Goal: Feedback & Contribution: Leave review/rating

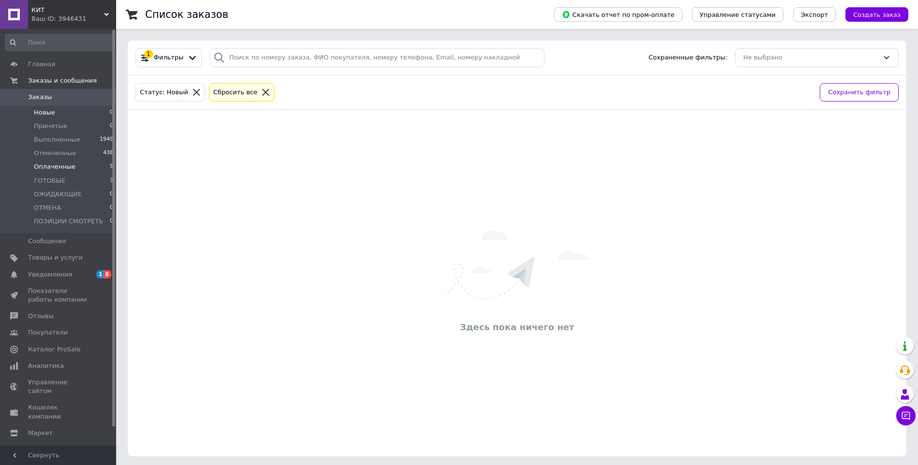
click at [48, 168] on span "Оплаченные" at bounding box center [55, 167] width 42 height 9
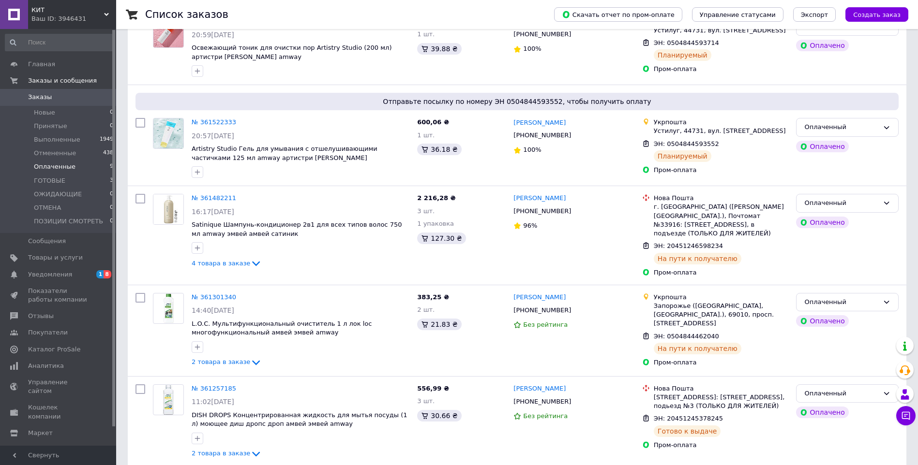
scroll to position [546, 0]
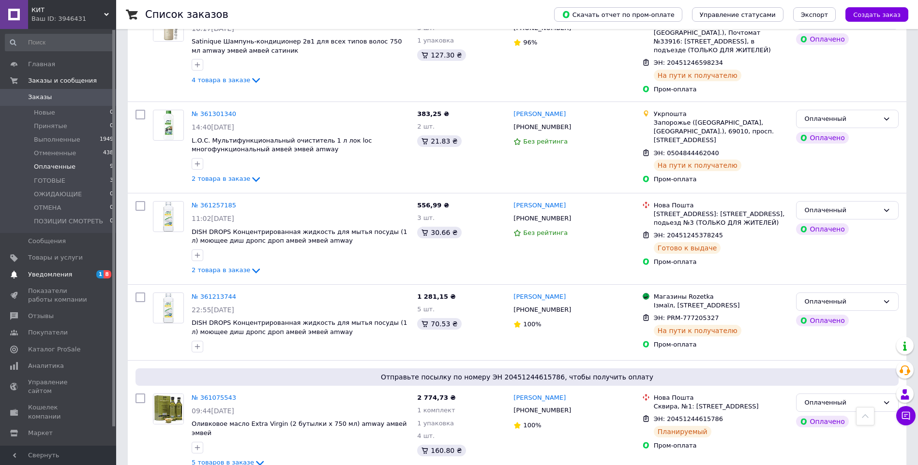
click at [66, 269] on link "Уведомления 1 8" at bounding box center [59, 275] width 119 height 16
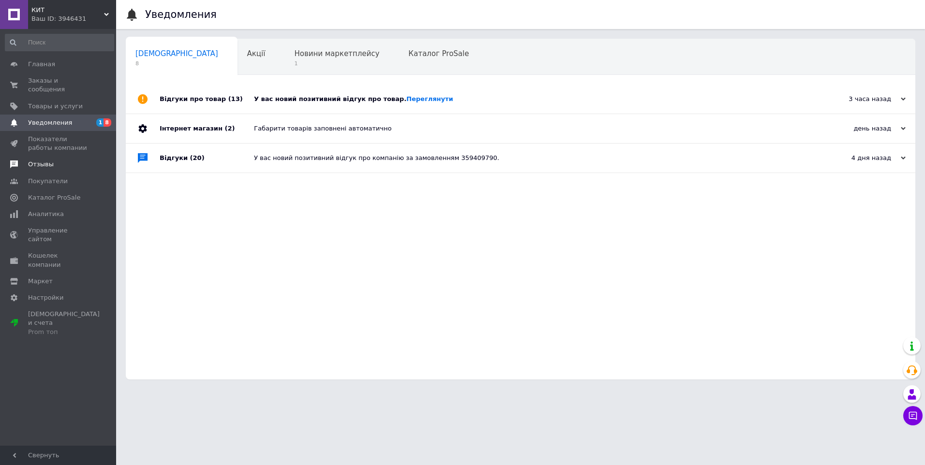
click at [47, 160] on span "Отзывы" at bounding box center [41, 164] width 26 height 9
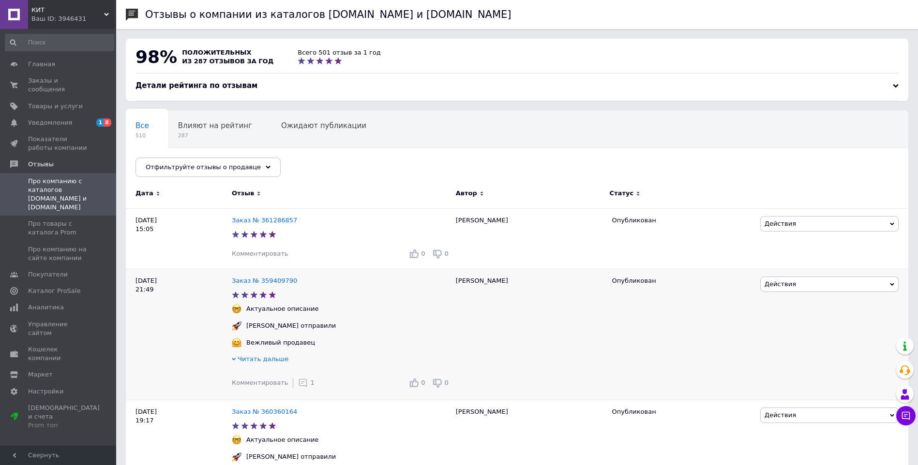
click at [299, 387] on use at bounding box center [303, 383] width 8 height 8
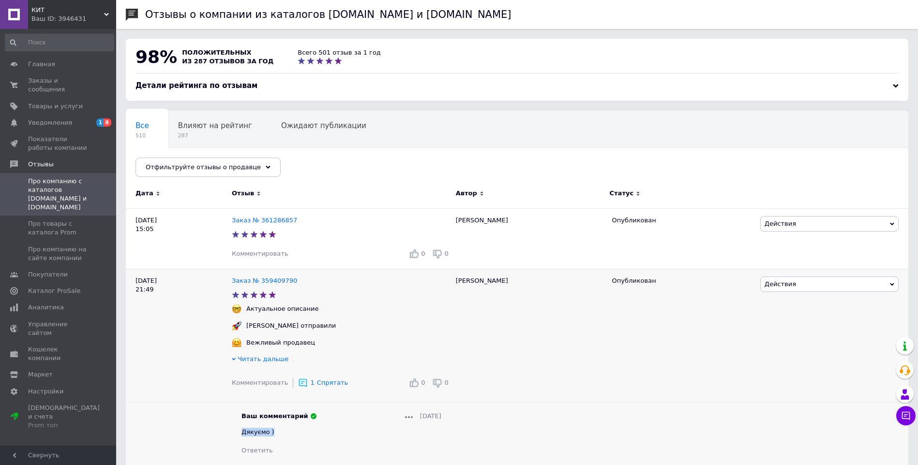
drag, startPoint x: 273, startPoint y: 433, endPoint x: 241, endPoint y: 433, distance: 31.9
click at [241, 433] on div "Дякуємо )" at bounding box center [341, 432] width 200 height 9
copy span "Дякуємо )"
click at [268, 257] on span "Комментировать" at bounding box center [260, 253] width 56 height 7
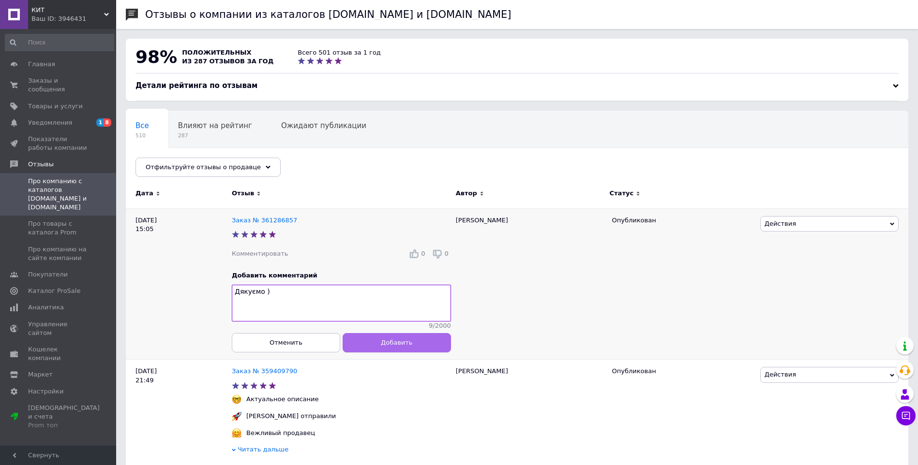
type textarea "Дякуємо )"
click at [354, 345] on button "Добавить" at bounding box center [396, 342] width 108 height 19
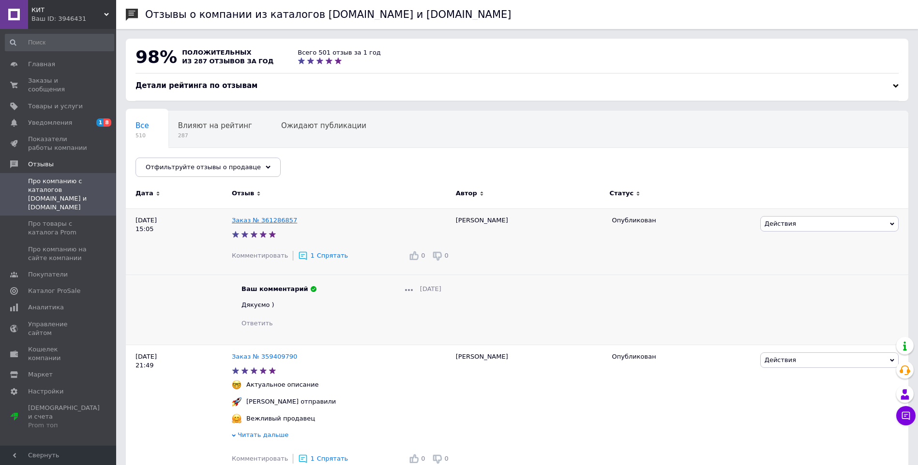
click at [272, 220] on link "Заказ № 361286857" at bounding box center [264, 220] width 65 height 7
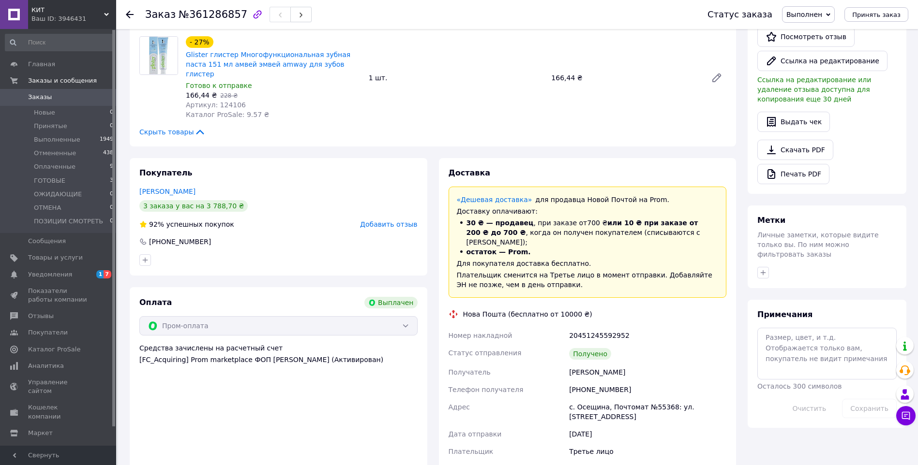
scroll to position [277, 0]
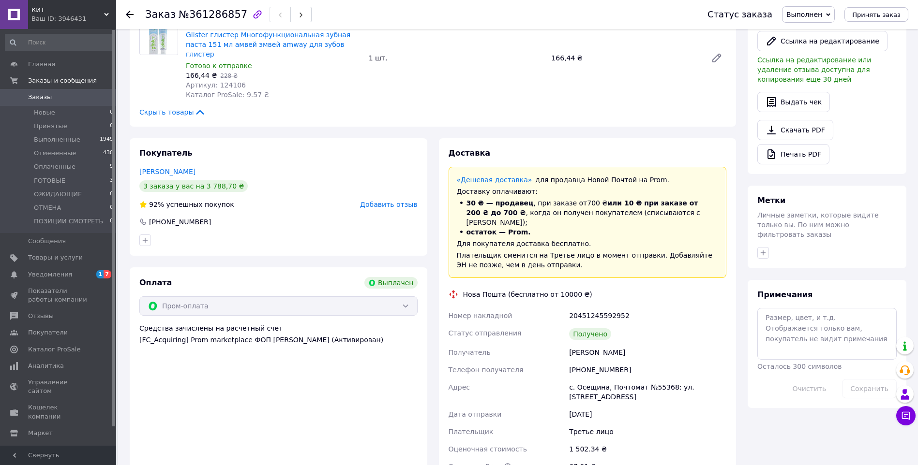
click at [400, 201] on span "Добавить отзыв" at bounding box center [388, 205] width 57 height 8
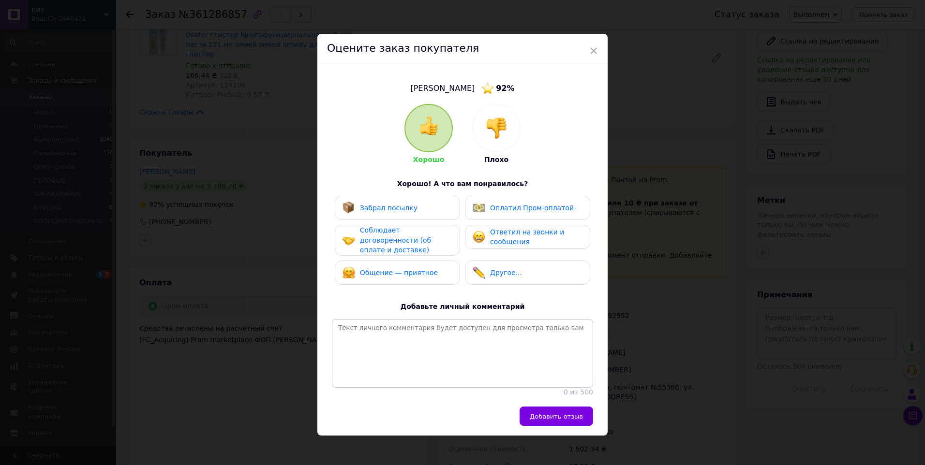
click at [407, 208] on span "Забрал посылку" at bounding box center [389, 208] width 58 height 8
click at [403, 240] on span "Соблюдает договоренности (об оплате и доставке)" at bounding box center [395, 240] width 71 height 28
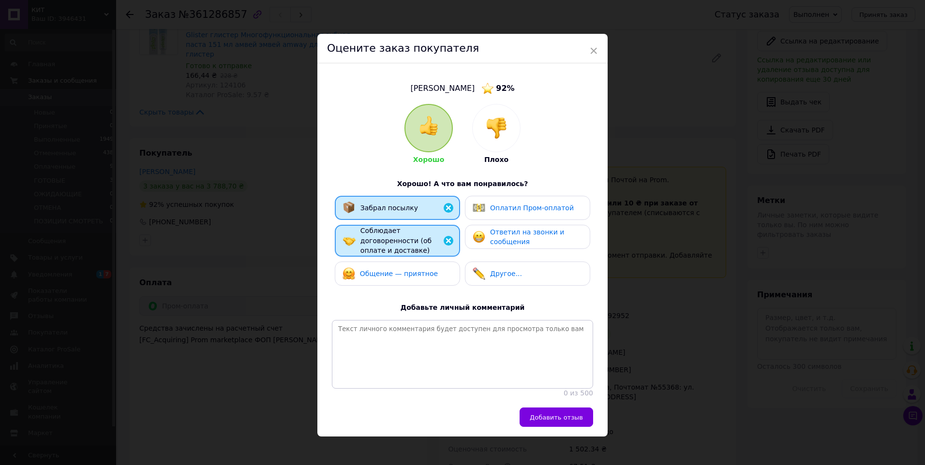
click at [400, 270] on span "Общение — приятное" at bounding box center [399, 274] width 78 height 8
click at [485, 231] on div "Ответил на звонки и сообщения" at bounding box center [527, 237] width 109 height 20
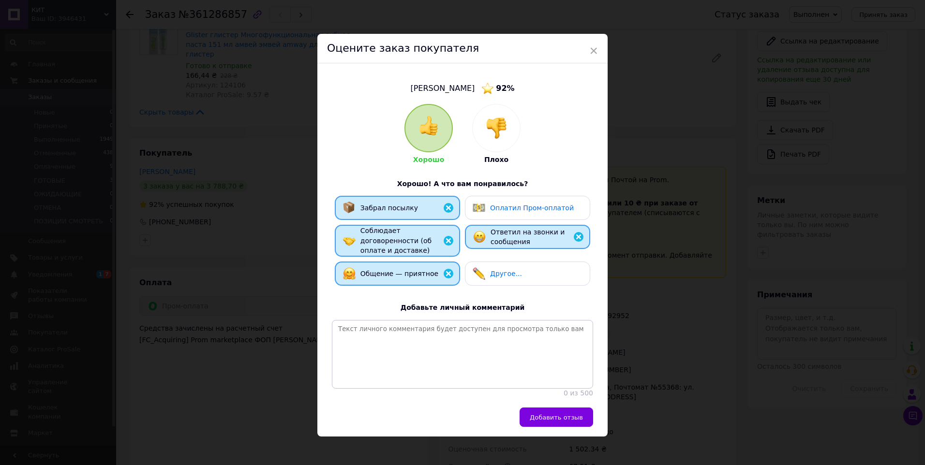
click at [577, 235] on img at bounding box center [579, 237] width 12 height 12
click at [445, 235] on img at bounding box center [449, 241] width 12 height 12
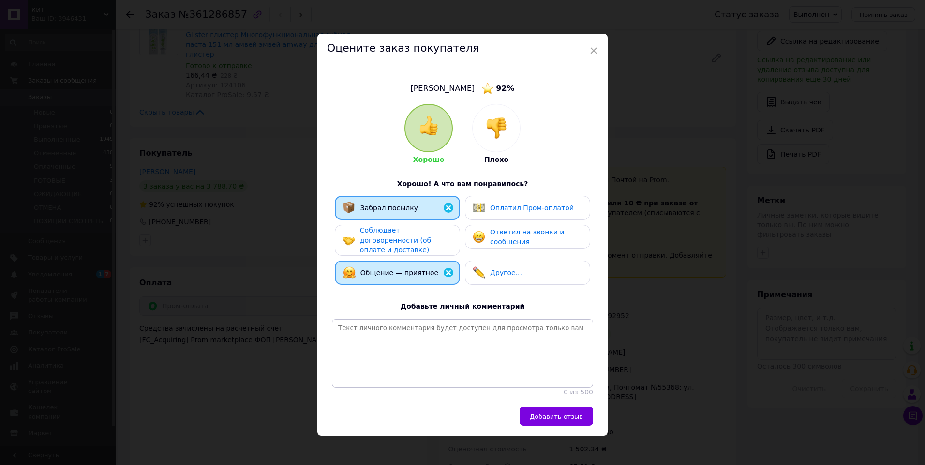
click at [447, 267] on img at bounding box center [449, 273] width 12 height 12
click at [449, 209] on img at bounding box center [449, 208] width 12 height 12
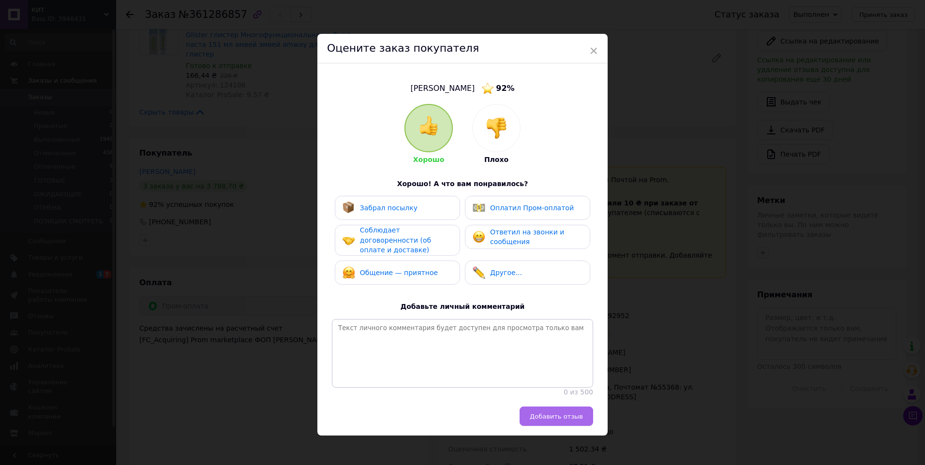
click at [538, 418] on span "Добавить отзыв" at bounding box center [556, 416] width 53 height 7
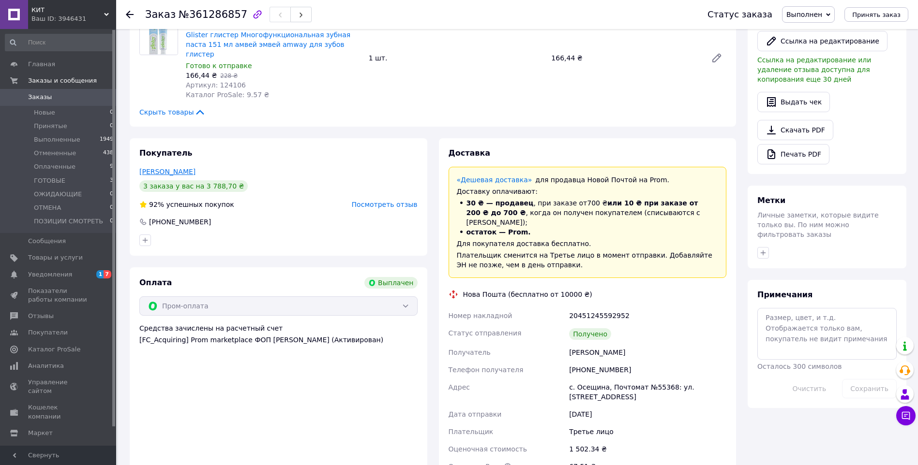
click at [180, 168] on link "Калініна Андрий" at bounding box center [167, 172] width 56 height 8
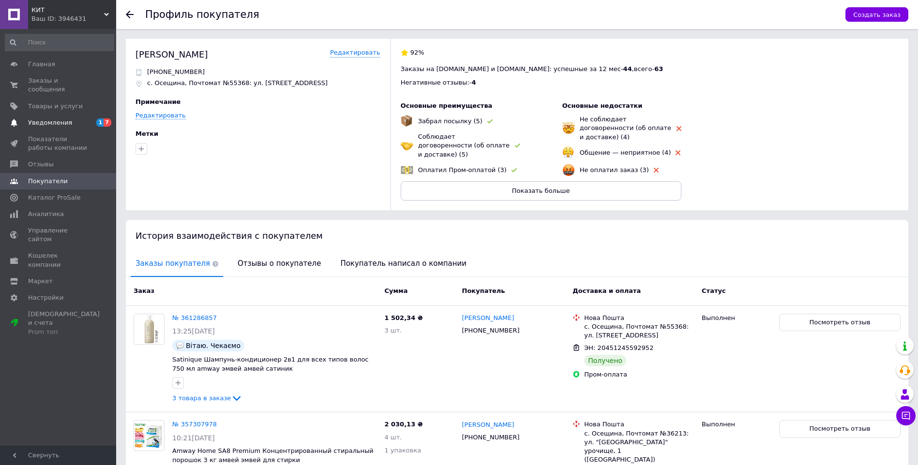
click at [68, 119] on span "Уведомления" at bounding box center [58, 123] width 61 height 9
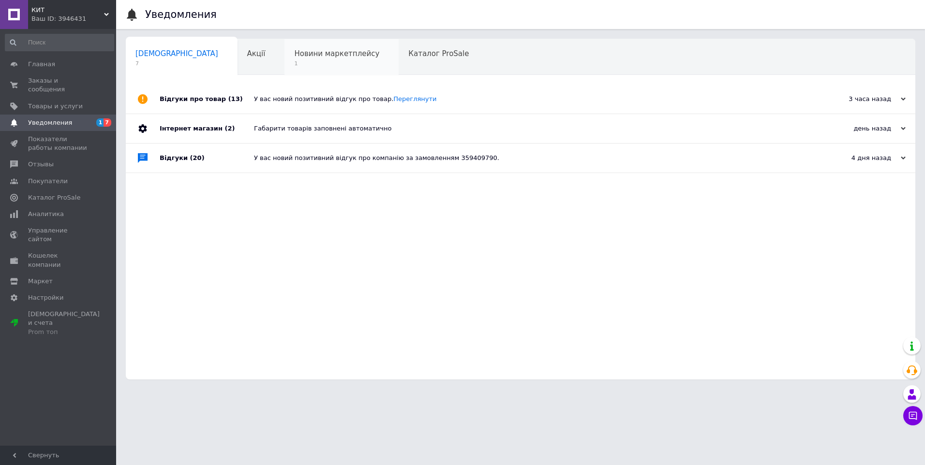
click at [294, 53] on span "Новини маркетплейсу" at bounding box center [336, 53] width 85 height 9
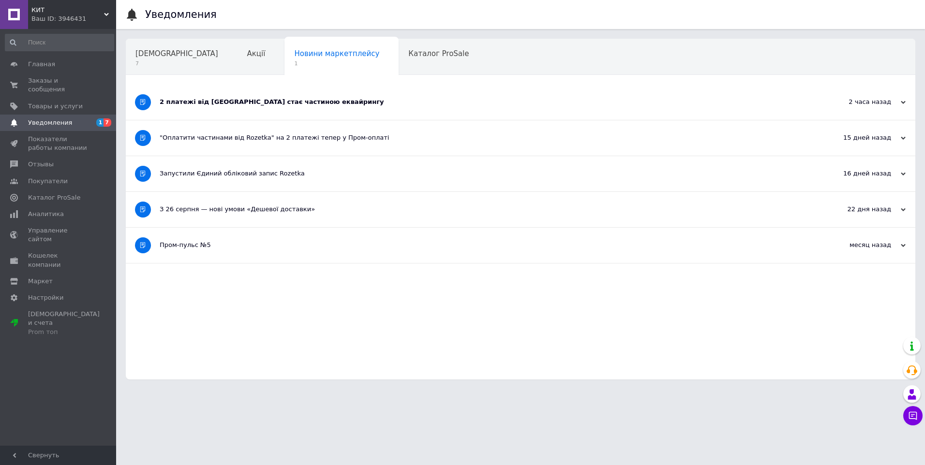
click at [212, 101] on div "2 платежі від Rozetka стає частиною еквайрингу" at bounding box center [484, 102] width 649 height 9
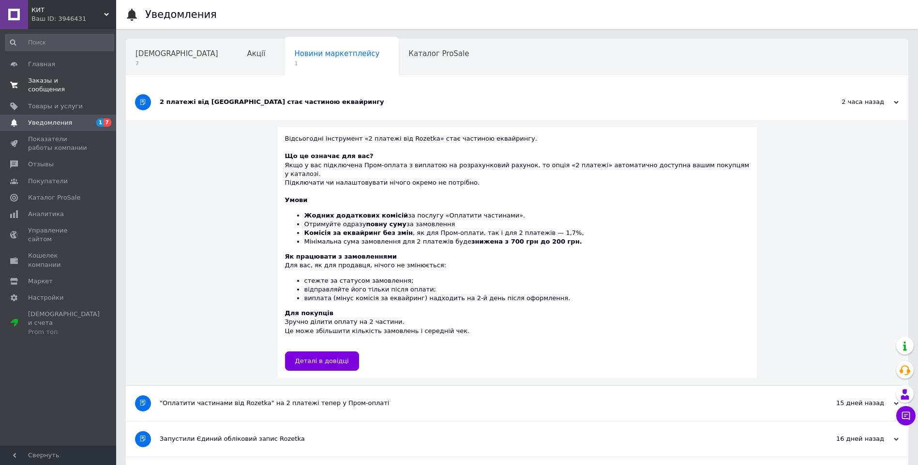
click at [68, 83] on span "Заказы и сообщения" at bounding box center [58, 84] width 61 height 17
